Goal: Information Seeking & Learning: Learn about a topic

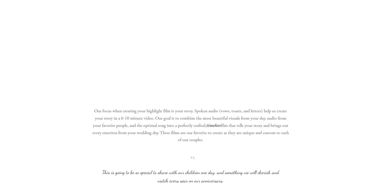
scroll to position [501, 0]
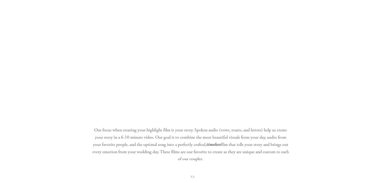
scroll to position [0, 0]
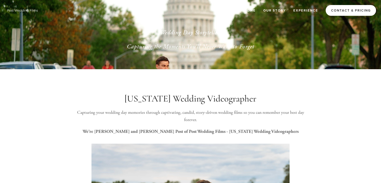
click at [343, 14] on link "Contact & Pricing" at bounding box center [351, 10] width 50 height 11
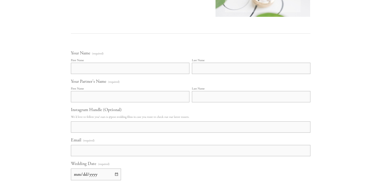
scroll to position [195, 0]
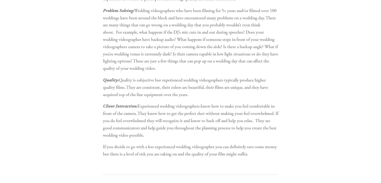
scroll to position [1290, 0]
